Goal: Task Accomplishment & Management: Manage account settings

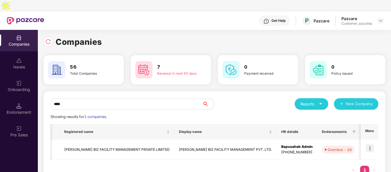
scroll to position [0, 145]
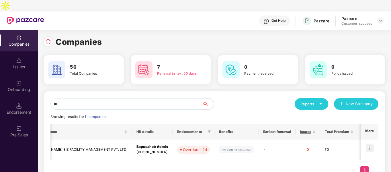
type input "*"
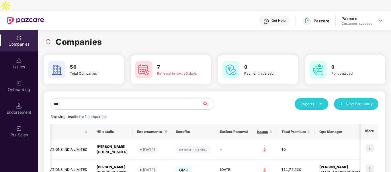
scroll to position [0, 125]
type input "***"
click at [365, 160] on td at bounding box center [370, 170] width 18 height 20
click at [370, 164] on img at bounding box center [370, 168] width 8 height 8
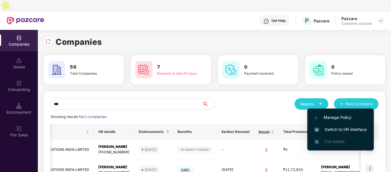
click at [343, 132] on span "Switch to HR interface" at bounding box center [341, 129] width 52 height 6
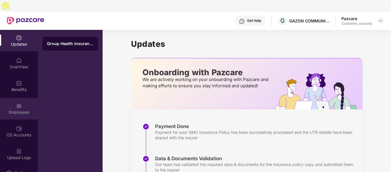
click at [16, 102] on div at bounding box center [19, 105] width 6 height 6
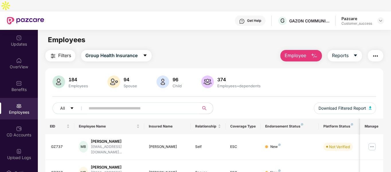
click at [114, 104] on input "text" at bounding box center [140, 108] width 103 height 9
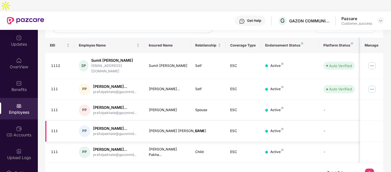
scroll to position [81, 0]
type input "***"
click at [371, 85] on img at bounding box center [372, 89] width 9 height 9
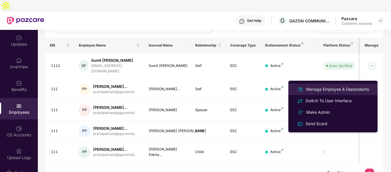
click at [322, 93] on li "Manage Employee & Dependents" at bounding box center [333, 89] width 89 height 11
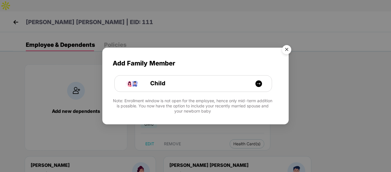
click at [283, 50] on img "Close" at bounding box center [287, 50] width 16 height 16
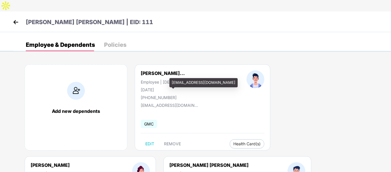
click at [180, 81] on div "[EMAIL_ADDRESS][DOMAIN_NAME]" at bounding box center [204, 82] width 68 height 9
copy div "[EMAIL_ADDRESS][DOMAIN_NAME]"
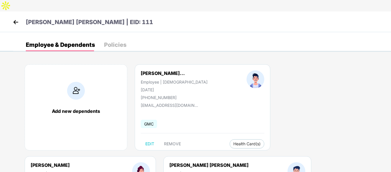
click at [14, 18] on img at bounding box center [15, 22] width 9 height 9
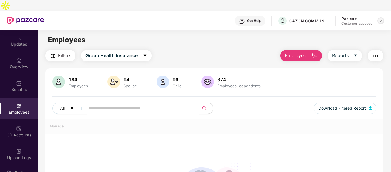
click at [381, 18] on img at bounding box center [381, 20] width 5 height 5
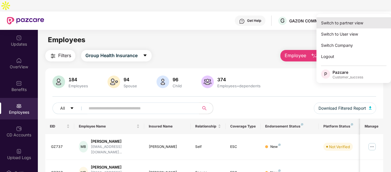
click at [348, 20] on div "Switch to partner view" at bounding box center [354, 22] width 75 height 11
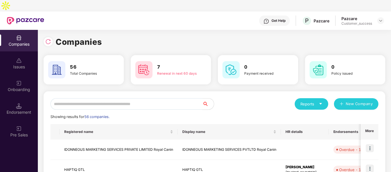
click at [124, 98] on input "text" at bounding box center [127, 103] width 152 height 11
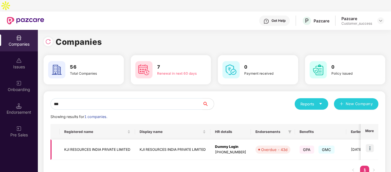
type input "***"
click at [372, 144] on img at bounding box center [370, 148] width 8 height 8
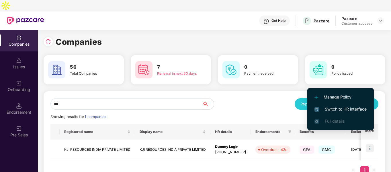
click at [329, 106] on span "Switch to HR interface" at bounding box center [341, 109] width 52 height 6
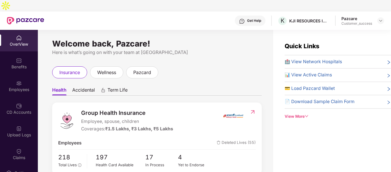
click at [39, 71] on div "Welcome back, Pazcare! Here is what’s going on with your team at Pazcare insura…" at bounding box center [156, 110] width 236 height 160
click at [11, 75] on div "Employees" at bounding box center [19, 86] width 38 height 22
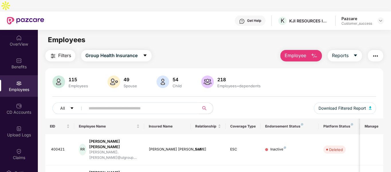
click at [128, 104] on input "text" at bounding box center [140, 108] width 103 height 9
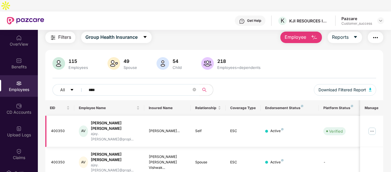
type input "****"
click at [369, 127] on img at bounding box center [372, 131] width 9 height 9
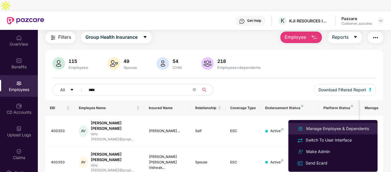
click at [319, 131] on div "Manage Employee & Dependents" at bounding box center [337, 128] width 65 height 6
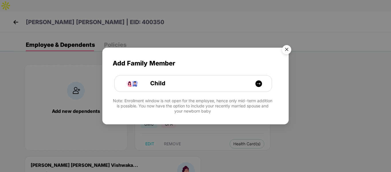
click at [283, 51] on img "Close" at bounding box center [287, 50] width 16 height 16
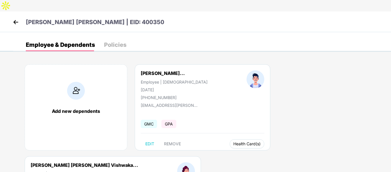
click at [244, 139] on button "Health Card(s)" at bounding box center [247, 143] width 35 height 9
click at [268, 143] on img at bounding box center [268, 144] width 6 height 6
click at [13, 18] on img at bounding box center [15, 22] width 9 height 9
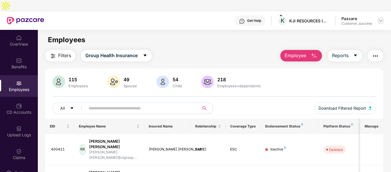
click at [381, 18] on img at bounding box center [381, 20] width 5 height 5
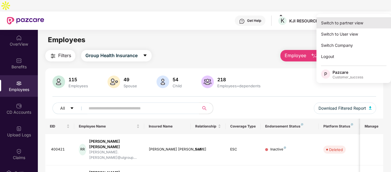
click at [346, 20] on div "Switch to partner view" at bounding box center [354, 22] width 75 height 11
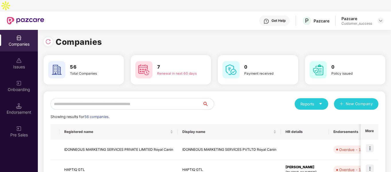
click at [128, 98] on input "text" at bounding box center [127, 103] width 152 height 11
type input "*"
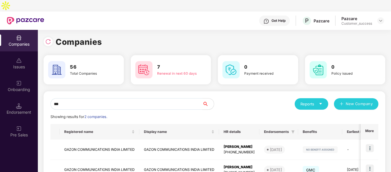
type input "***"
click at [369, 164] on img at bounding box center [370, 168] width 8 height 8
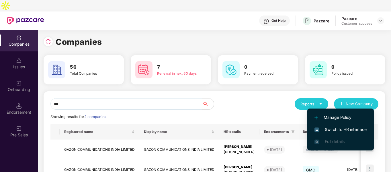
click at [322, 127] on span "Switch to HR interface" at bounding box center [341, 129] width 52 height 6
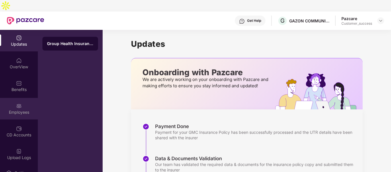
click at [18, 103] on img at bounding box center [19, 106] width 6 height 6
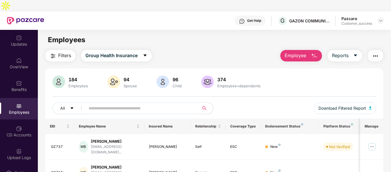
click at [132, 104] on input "text" at bounding box center [140, 108] width 103 height 9
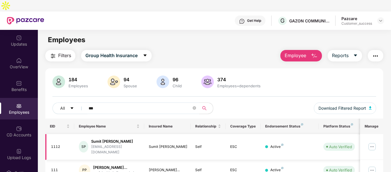
type input "***"
click at [371, 142] on img at bounding box center [372, 146] width 9 height 9
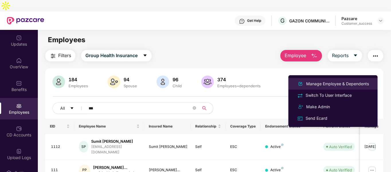
click at [322, 86] on div "Manage Employee & Dependents" at bounding box center [337, 84] width 65 height 6
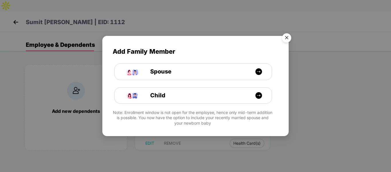
click at [287, 38] on img "Close" at bounding box center [287, 39] width 16 height 16
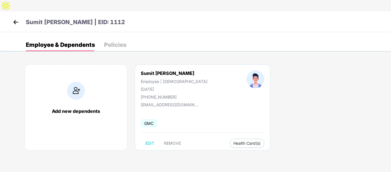
click at [19, 18] on img at bounding box center [15, 22] width 9 height 9
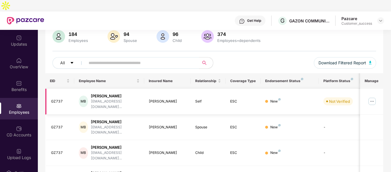
scroll to position [46, 0]
click at [154, 58] on input "text" at bounding box center [140, 62] width 103 height 9
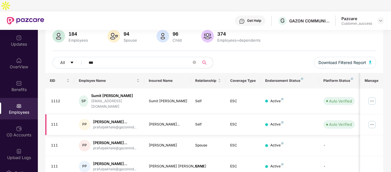
type input "***"
click at [373, 120] on img at bounding box center [372, 124] width 9 height 9
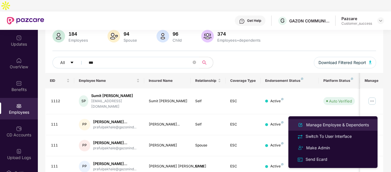
click at [315, 126] on div "Manage Employee & Dependents" at bounding box center [337, 125] width 65 height 6
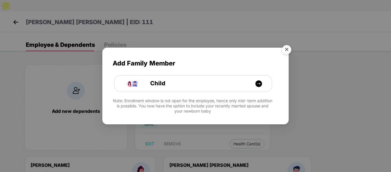
click at [284, 46] on img "Close" at bounding box center [287, 50] width 16 height 16
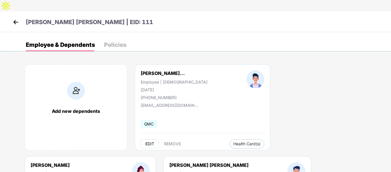
click at [152, 141] on span "EDIT" at bounding box center [149, 143] width 9 height 5
select select "****"
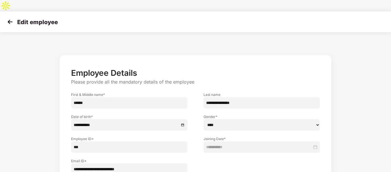
click at [121, 163] on input "**********" at bounding box center [129, 168] width 116 height 11
click at [133, 163] on input "**********" at bounding box center [129, 168] width 116 height 11
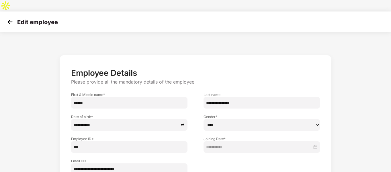
click at [133, 163] on input "**********" at bounding box center [129, 168] width 116 height 11
paste input "**********"
click at [106, 163] on input "**********" at bounding box center [129, 168] width 116 height 11
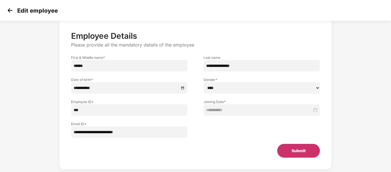
type input "**********"
click at [299, 144] on button "Submit" at bounding box center [298, 151] width 43 height 14
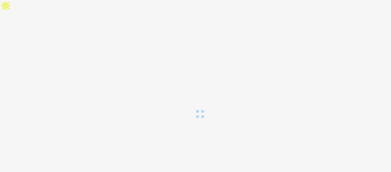
scroll to position [0, 0]
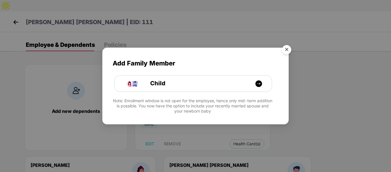
click at [289, 51] on img "Close" at bounding box center [287, 50] width 16 height 16
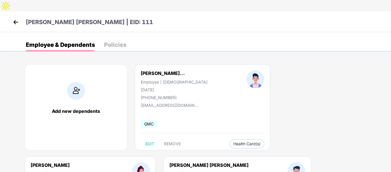
click at [20, 18] on img at bounding box center [15, 22] width 9 height 9
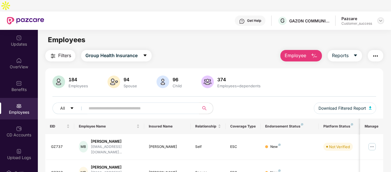
click at [380, 18] on img at bounding box center [381, 20] width 5 height 5
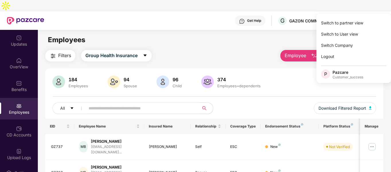
click at [380, 18] on img at bounding box center [381, 20] width 5 height 5
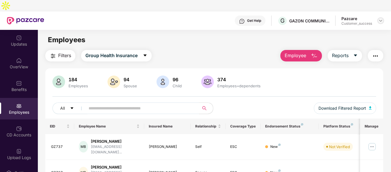
click at [384, 17] on div at bounding box center [381, 20] width 7 height 7
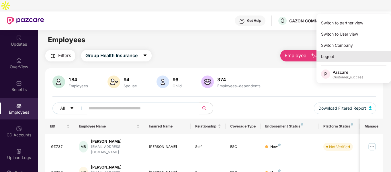
click at [332, 59] on div "Logout" at bounding box center [354, 56] width 75 height 11
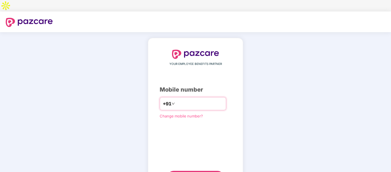
type input "**********"
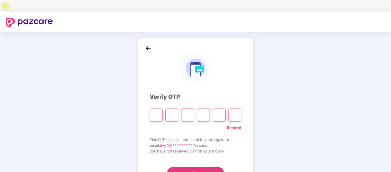
type input "*"
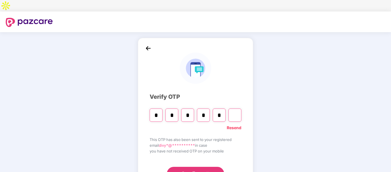
type input "*"
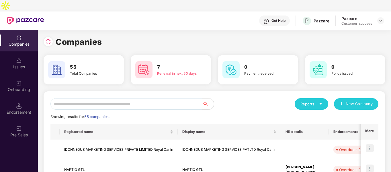
click at [119, 98] on input "text" at bounding box center [127, 103] width 152 height 11
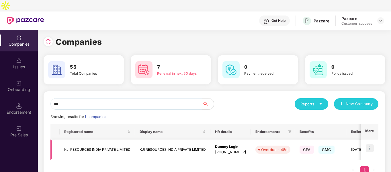
type input "***"
click at [375, 139] on td at bounding box center [370, 149] width 18 height 20
click at [368, 144] on img at bounding box center [370, 148] width 8 height 8
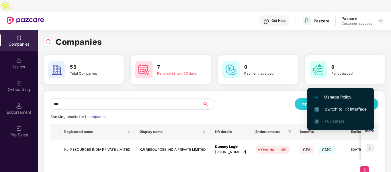
click at [331, 109] on span "Switch to HR interface" at bounding box center [341, 109] width 52 height 6
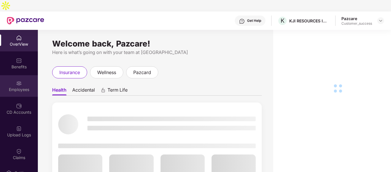
click at [17, 87] on div "Employees" at bounding box center [19, 90] width 38 height 6
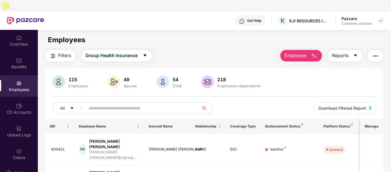
click at [148, 104] on input "text" at bounding box center [140, 108] width 103 height 9
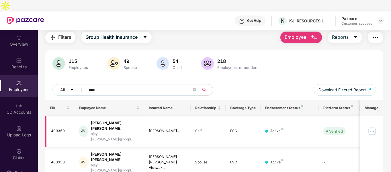
type input "****"
click at [376, 127] on img at bounding box center [372, 131] width 9 height 9
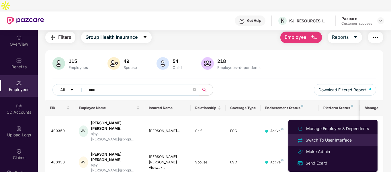
click at [319, 137] on div "Switch To User Interface" at bounding box center [329, 140] width 48 height 6
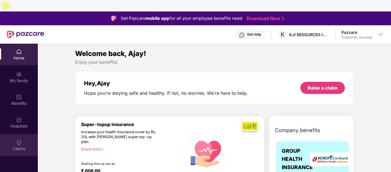
click at [19, 146] on div "Claims" at bounding box center [19, 149] width 38 height 6
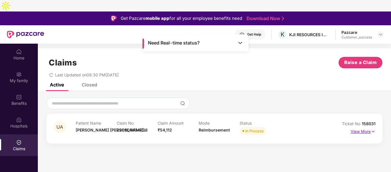
click at [374, 128] on img at bounding box center [373, 131] width 5 height 6
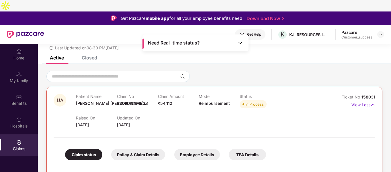
scroll to position [27, 0]
drag, startPoint x: 362, startPoint y: 85, endPoint x: 377, endPoint y: 85, distance: 14.6
copy span "158031"
click at [379, 32] on img at bounding box center [381, 34] width 5 height 5
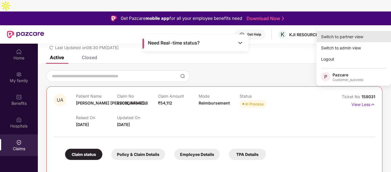
click at [354, 40] on div "Switch to partner view" at bounding box center [354, 36] width 75 height 11
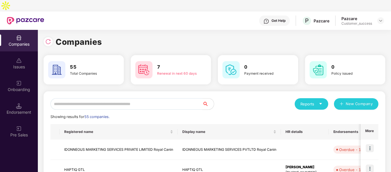
click at [91, 98] on input "text" at bounding box center [127, 103] width 152 height 11
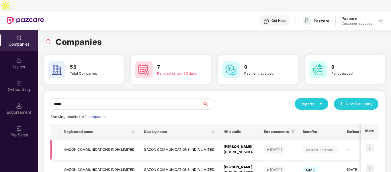
scroll to position [29, 0]
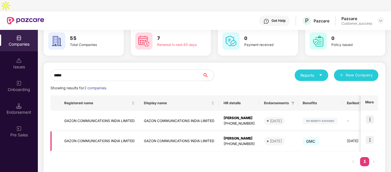
type input "*****"
click at [368, 136] on img at bounding box center [370, 140] width 8 height 8
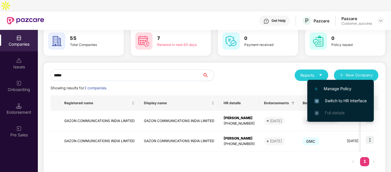
click at [322, 100] on span "Switch to HR interface" at bounding box center [341, 101] width 52 height 6
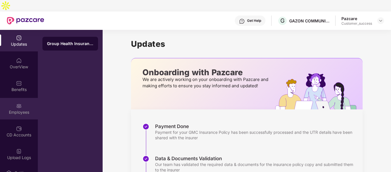
click at [18, 109] on div "Employees" at bounding box center [19, 112] width 38 height 6
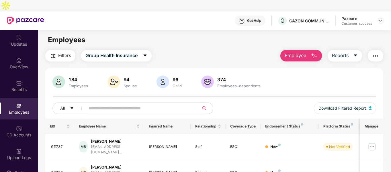
click at [106, 104] on input "text" at bounding box center [140, 108] width 103 height 9
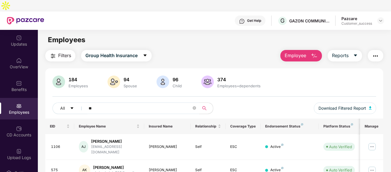
type input "*"
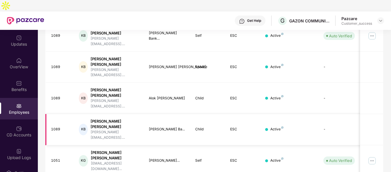
scroll to position [114, 0]
type input "******"
click at [373, 156] on img at bounding box center [372, 160] width 9 height 9
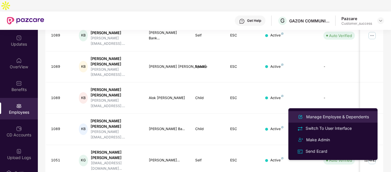
click at [323, 116] on div "Manage Employee & Dependents" at bounding box center [337, 117] width 65 height 6
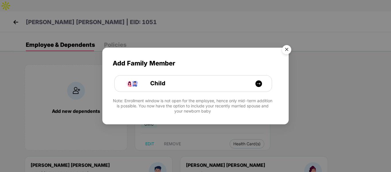
click at [285, 48] on img "Close" at bounding box center [287, 50] width 16 height 16
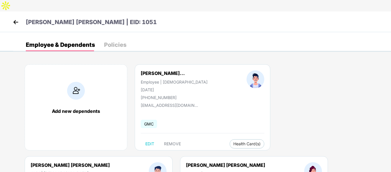
click at [11, 11] on div "[PERSON_NAME] [PERSON_NAME] | EID: 1051" at bounding box center [195, 21] width 391 height 21
click at [13, 18] on img at bounding box center [15, 22] width 9 height 9
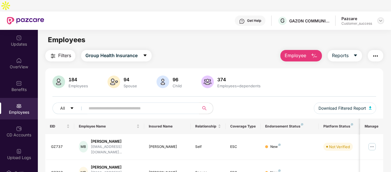
click at [381, 18] on img at bounding box center [381, 20] width 5 height 5
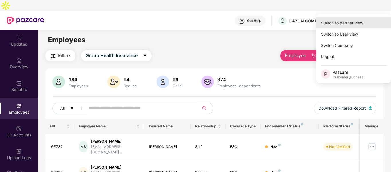
click at [354, 23] on div "Switch to partner view" at bounding box center [354, 22] width 75 height 11
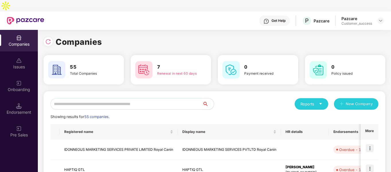
click at [136, 98] on input "text" at bounding box center [127, 103] width 152 height 11
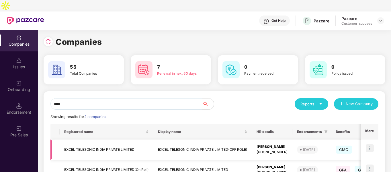
scroll to position [29, 0]
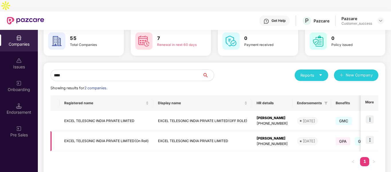
type input "****"
click at [367, 136] on img at bounding box center [370, 140] width 8 height 8
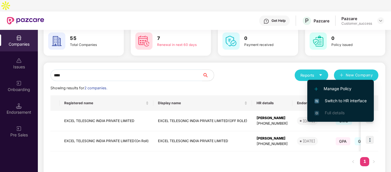
click at [383, 119] on div "**** Reports New Company Showing results for 2 companies. Registered name Displ…" at bounding box center [215, 121] width 342 height 116
click at [376, 131] on td at bounding box center [370, 141] width 18 height 20
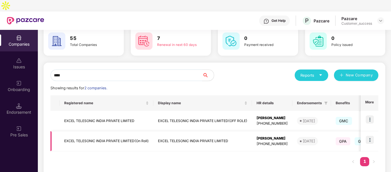
click at [373, 136] on img at bounding box center [370, 140] width 8 height 8
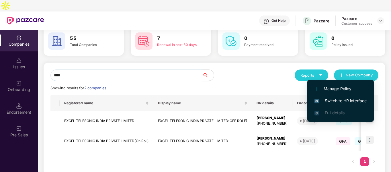
click at [322, 98] on span "Switch to HR interface" at bounding box center [341, 101] width 52 height 6
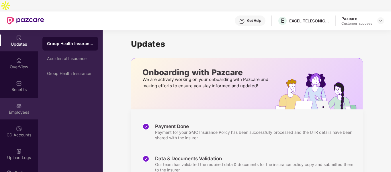
click at [14, 98] on div "Employees" at bounding box center [19, 109] width 38 height 22
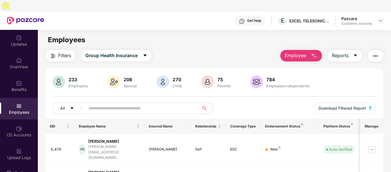
click at [102, 104] on input "text" at bounding box center [140, 108] width 103 height 9
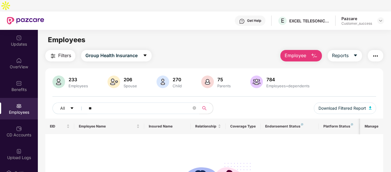
type input "*"
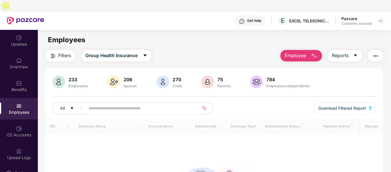
drag, startPoint x: 102, startPoint y: 99, endPoint x: 167, endPoint y: 140, distance: 76.3
click at [167, 140] on div "233 Employees 206 Spouse 270 Child [DEMOGRAPHIC_DATA] Parents 784 Employees+dep…" at bounding box center [214, 159] width 339 height 182
type input "**"
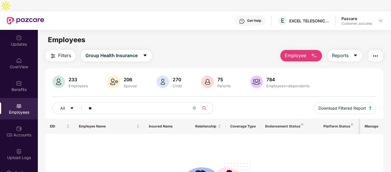
scroll to position [67, 0]
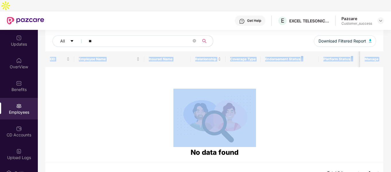
drag, startPoint x: 167, startPoint y: 140, endPoint x: 237, endPoint y: 179, distance: 80.7
click at [237, 172] on html "Get Help E EXCEL TELESONIC INDIA PRIVATE LIMITED Pazcare Customer_success Updat…" at bounding box center [195, 86] width 391 height 172
